Goal: Check status

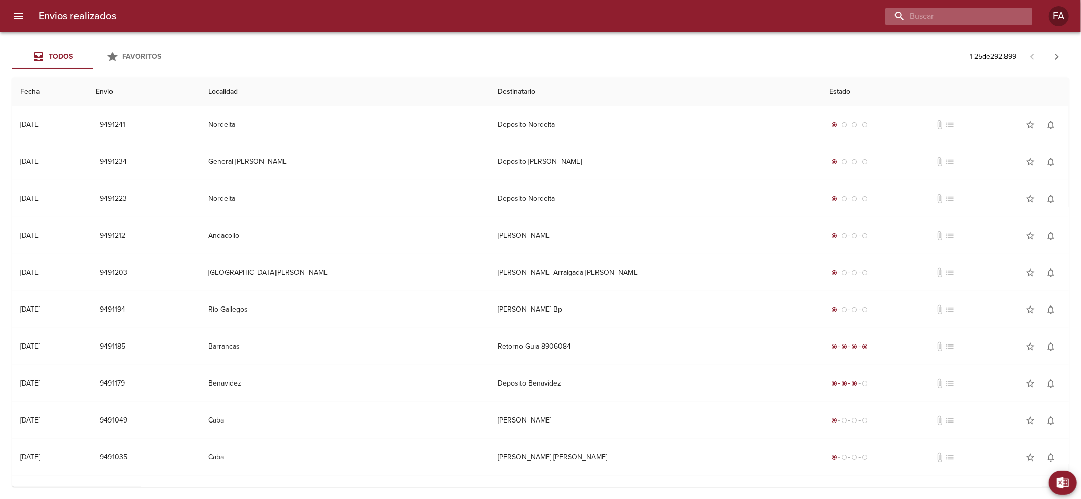
click at [971, 19] on input "buscar" at bounding box center [950, 17] width 130 height 18
paste input "[PERSON_NAME] BP"
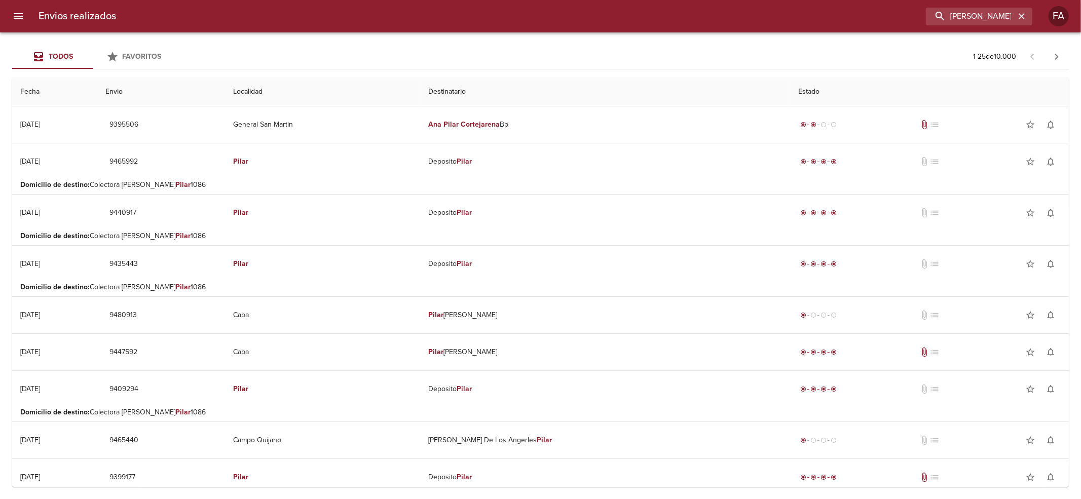
click at [1002, 26] on div "Envios realizados [PERSON_NAME] BP FA" at bounding box center [540, 16] width 1081 height 32
click at [1004, 19] on input "[PERSON_NAME] BP" at bounding box center [950, 17] width 130 height 18
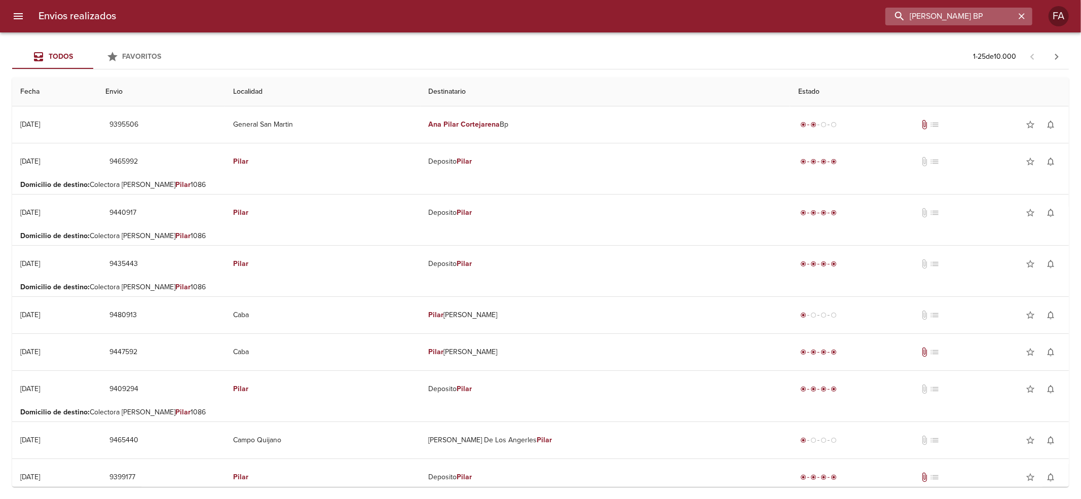
paste input "[PERSON_NAME] BP WS"
type input "[PERSON_NAME] BP WS"
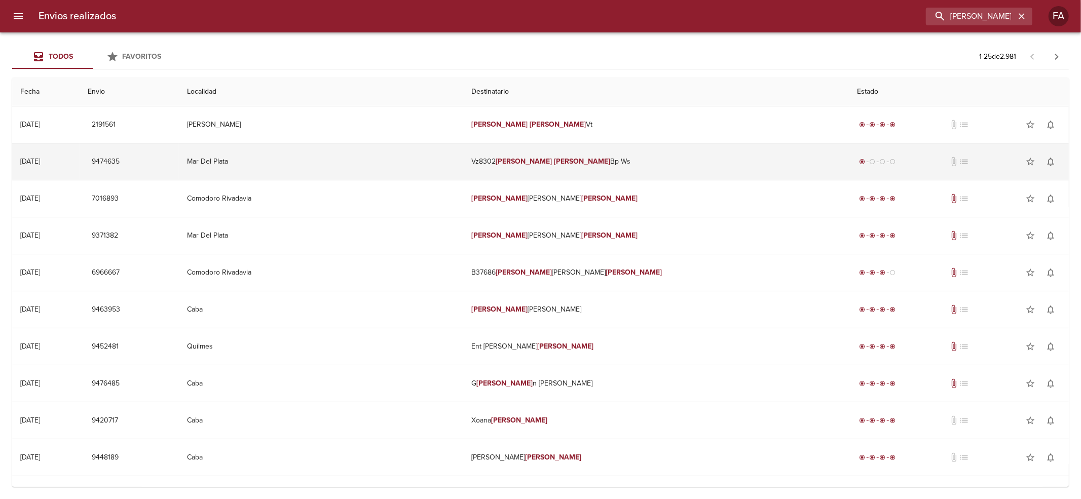
click at [726, 167] on td "Vz8302 [PERSON_NAME] Bp Ws" at bounding box center [656, 161] width 386 height 36
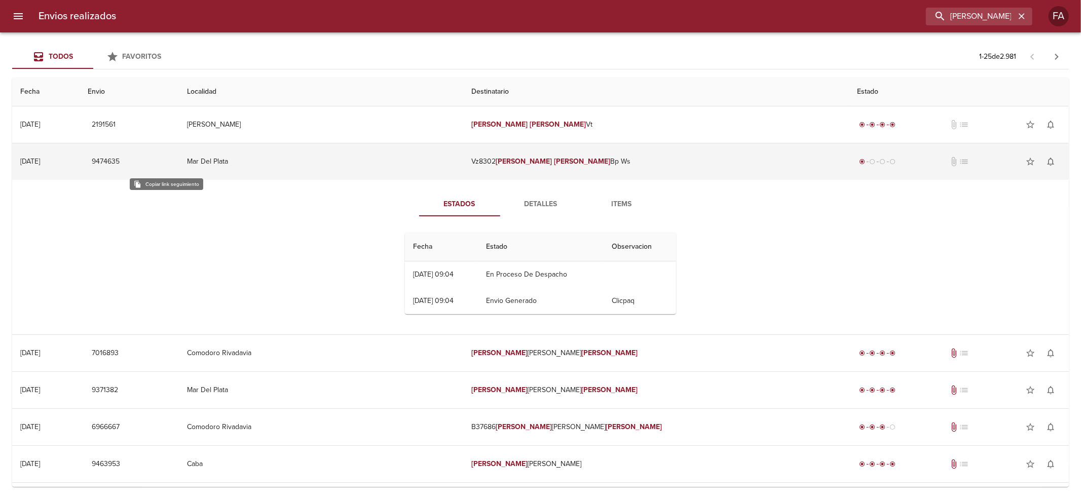
click at [124, 155] on button "9474635" at bounding box center [106, 162] width 36 height 19
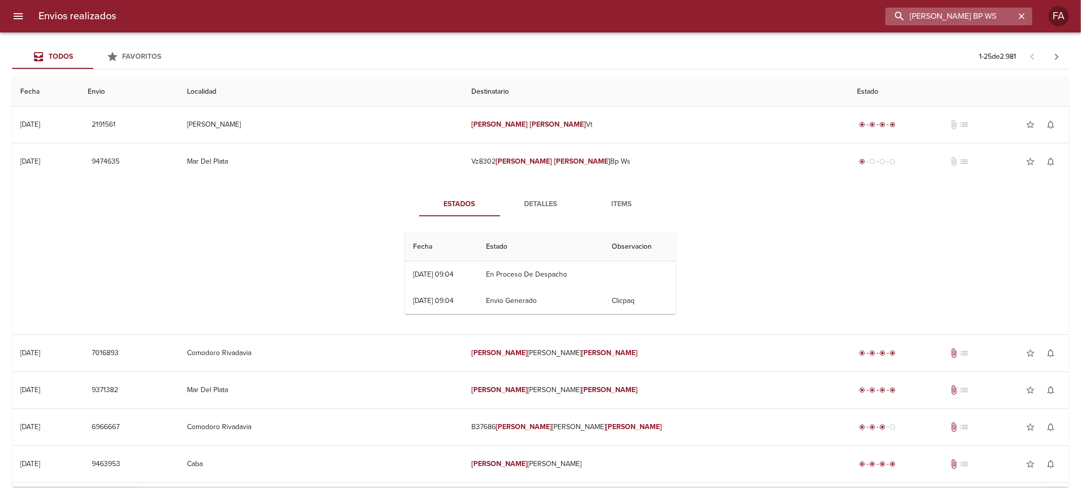
click at [986, 21] on input "[PERSON_NAME] BP WS" at bounding box center [950, 17] width 130 height 18
paste input "na [PERSON_NAME] BP"
type input "[PERSON_NAME] BP"
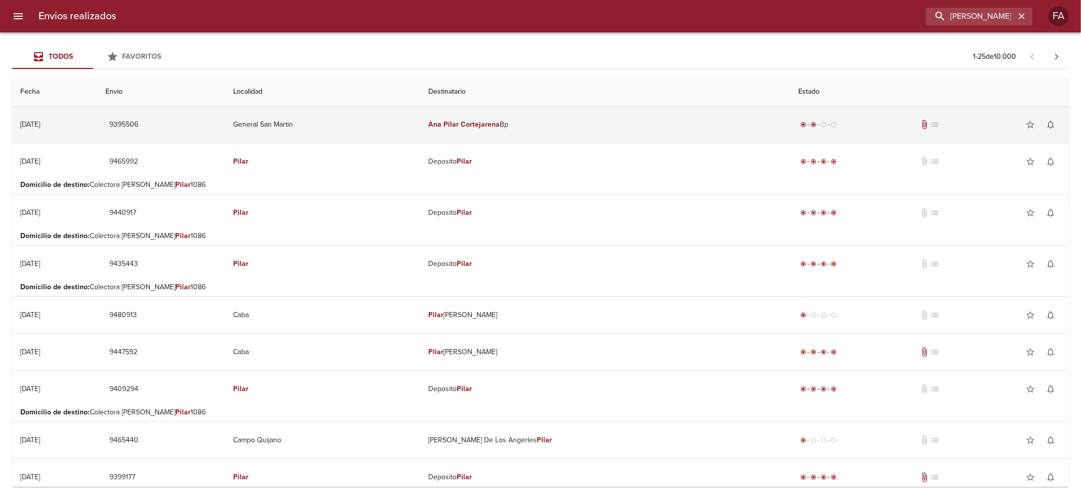
click at [311, 134] on td "General San Martin" at bounding box center [323, 124] width 196 height 36
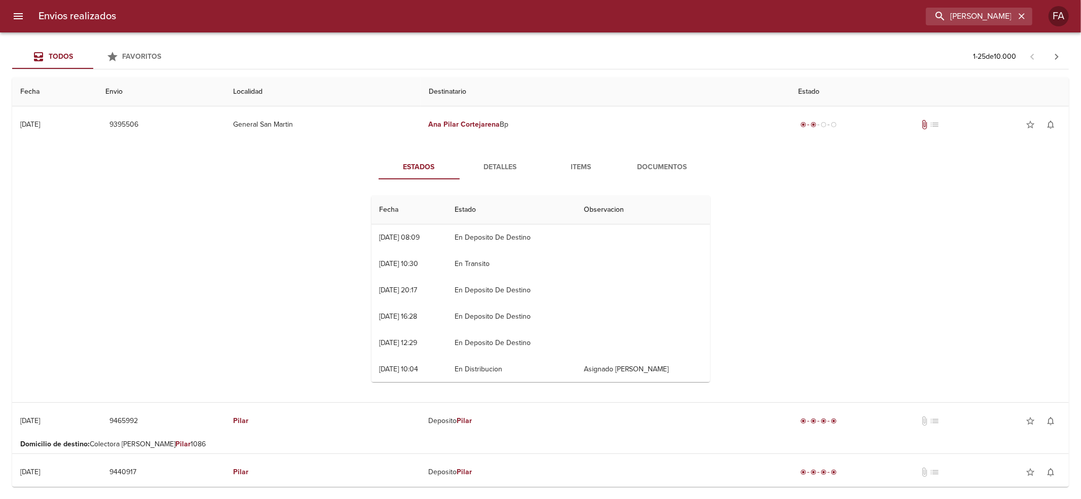
click at [480, 165] on span "Detalles" at bounding box center [500, 167] width 69 height 13
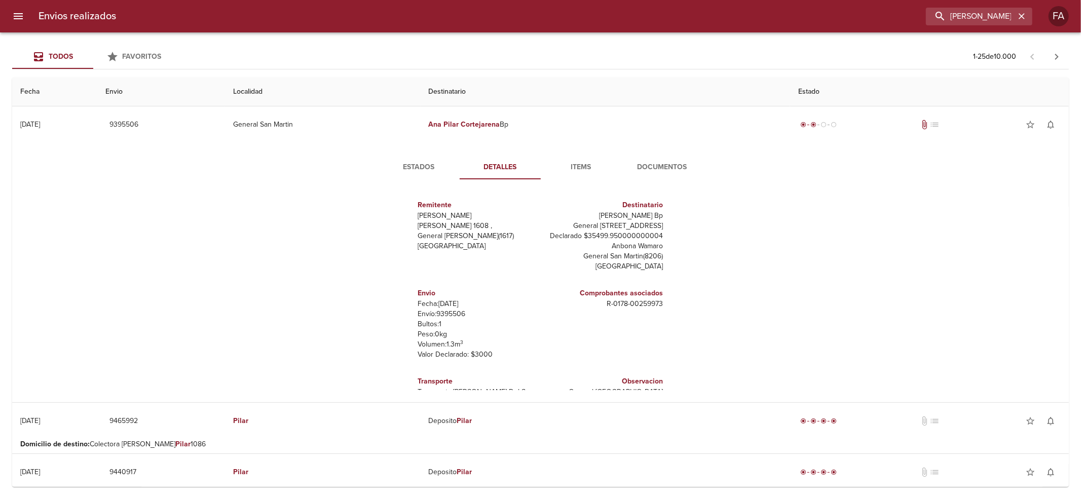
click at [432, 315] on p "Envío: 9395506" at bounding box center [477, 314] width 119 height 10
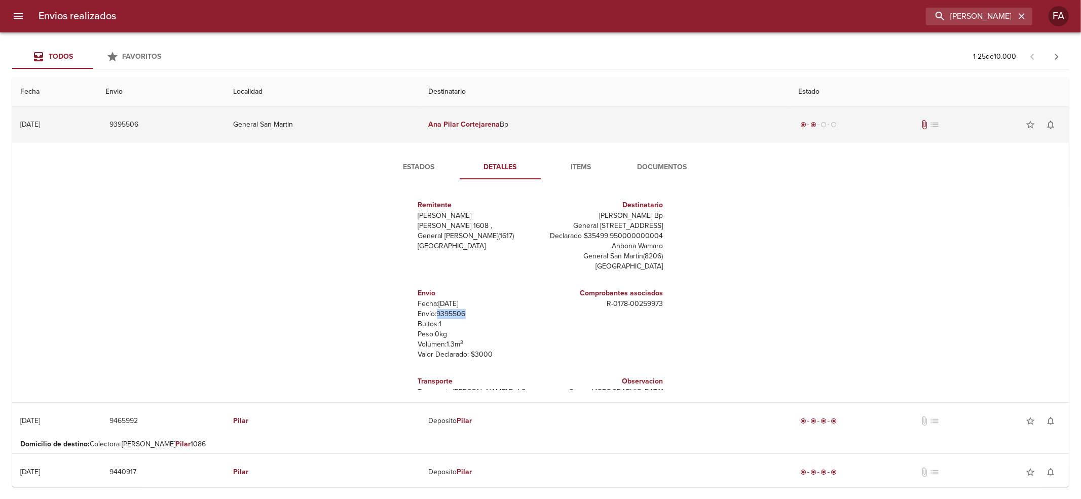
copy p "9395506"
